Goal: Check status

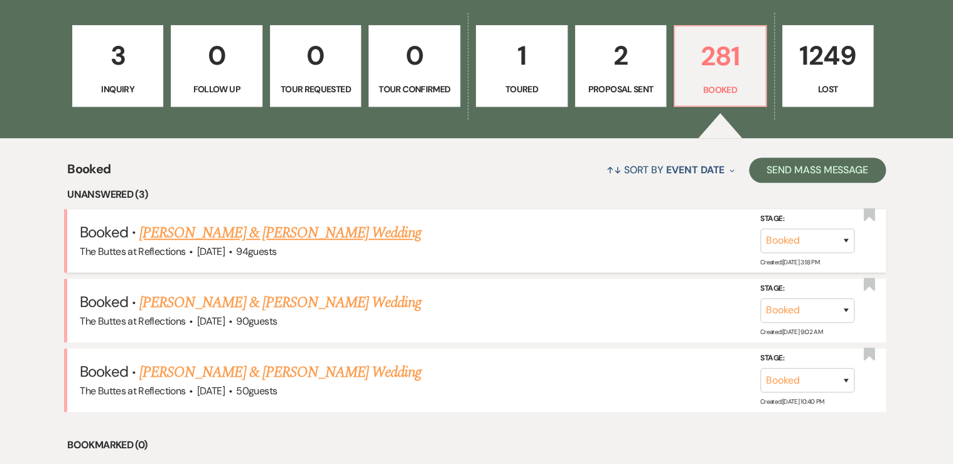
drag, startPoint x: 0, startPoint y: 0, endPoint x: 272, endPoint y: 269, distance: 382.7
click at [272, 269] on li "Booked · [PERSON_NAME] & [PERSON_NAME] Wedding The Buttes at Reflections · [DAT…" at bounding box center [476, 240] width 818 height 63
click at [261, 232] on link "[PERSON_NAME] & [PERSON_NAME] Wedding" at bounding box center [279, 233] width 281 height 23
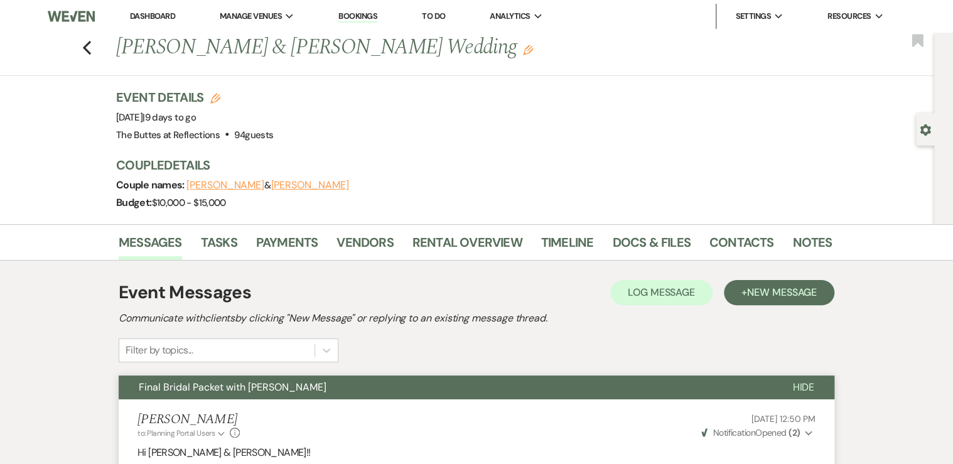
click at [146, 13] on link "Dashboard" at bounding box center [152, 16] width 45 height 11
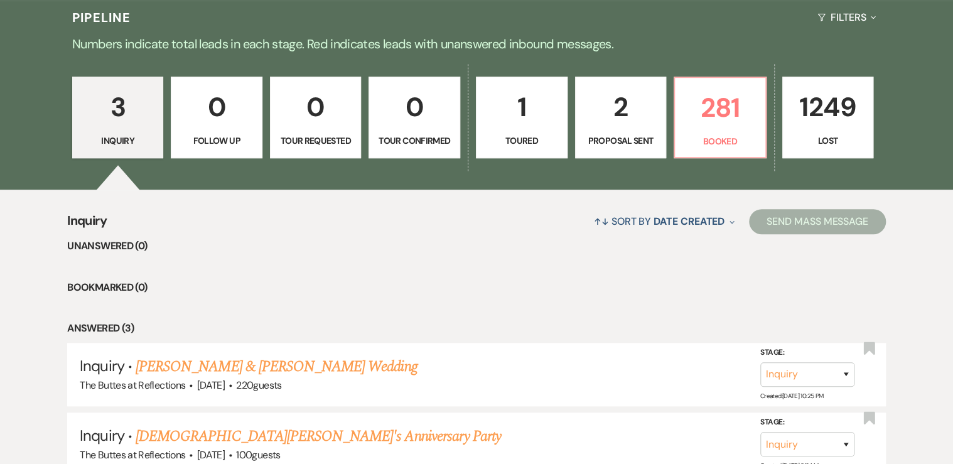
scroll to position [301, 0]
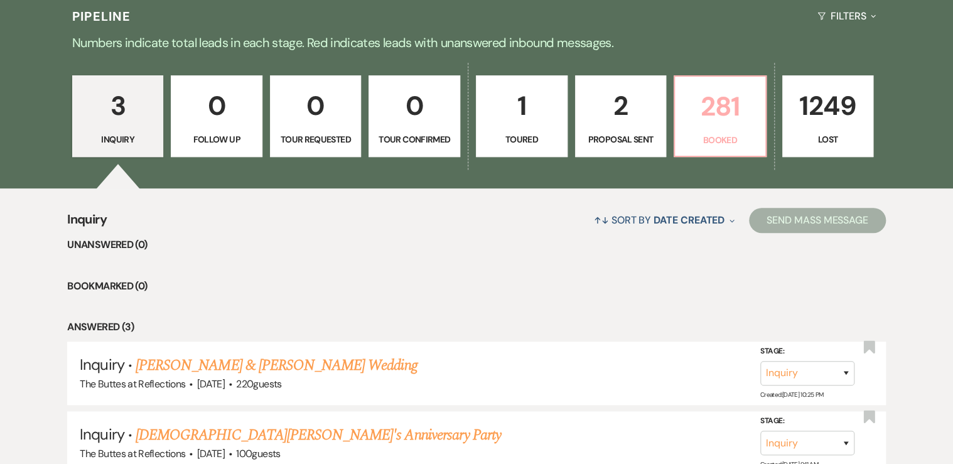
click at [733, 132] on link "281 Booked" at bounding box center [720, 116] width 93 height 82
